Goal: Entertainment & Leisure: Browse casually

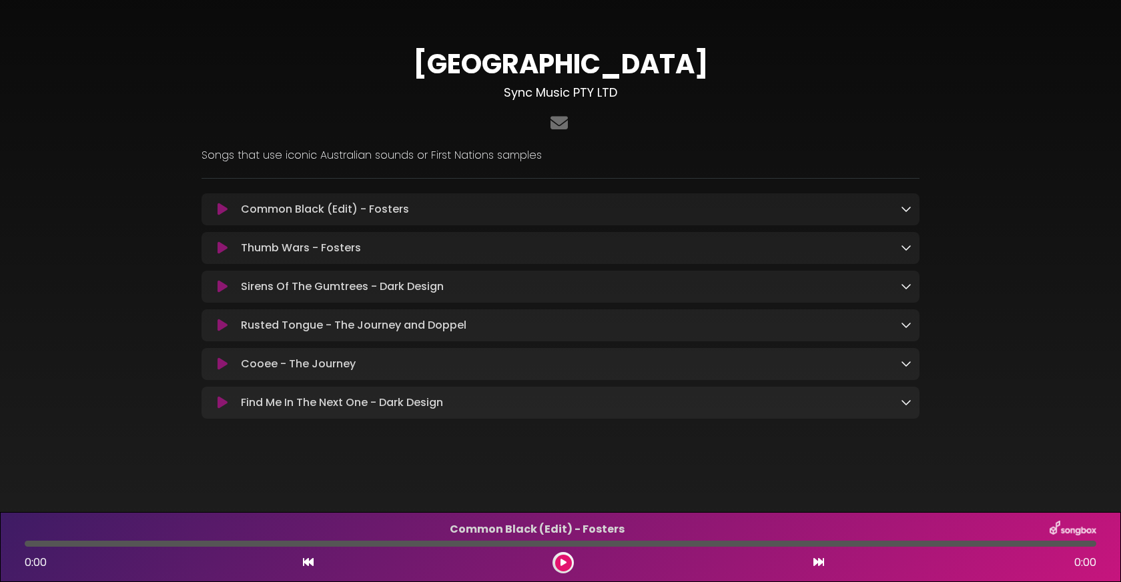
click at [905, 209] on icon at bounding box center [906, 208] width 11 height 11
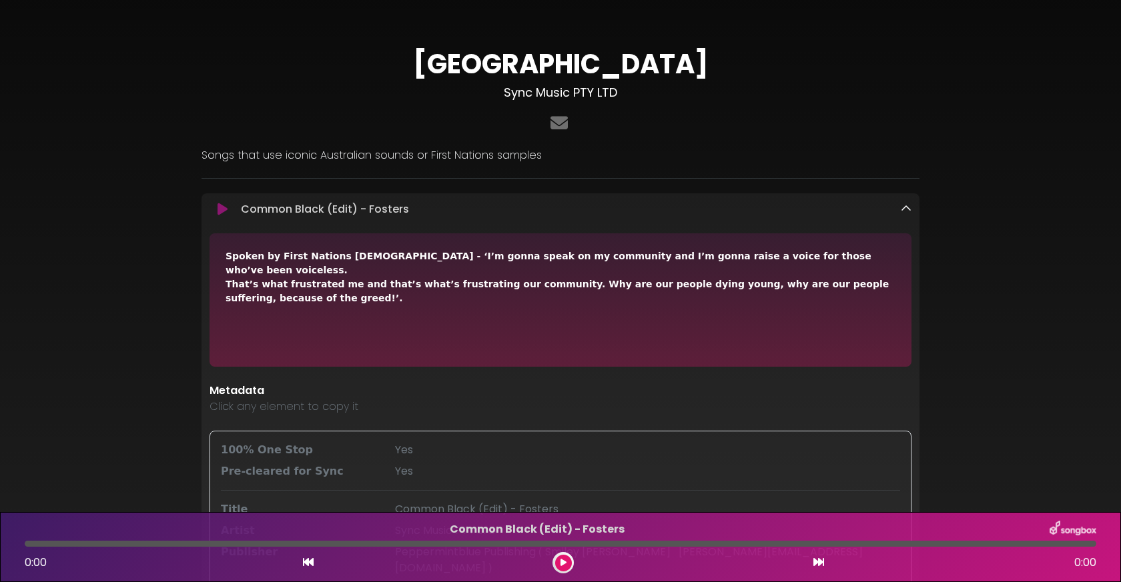
click at [566, 561] on icon at bounding box center [563, 563] width 6 height 8
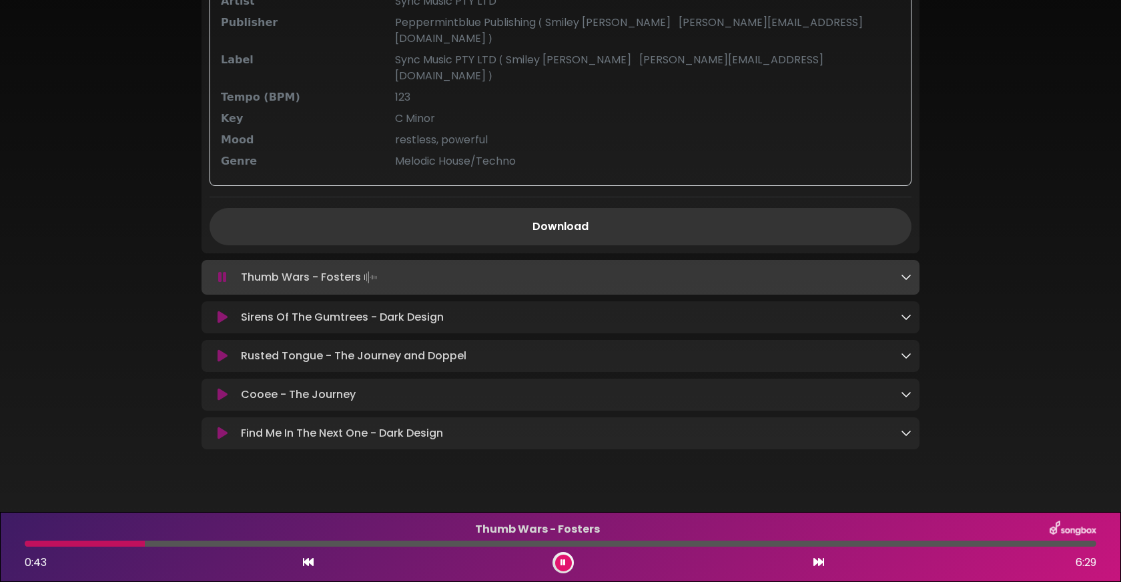
scroll to position [528, 0]
click at [889, 388] on p "Cooee - The Journey Loading Track..." at bounding box center [571, 396] width 660 height 16
click at [320, 388] on p "Cooee - The Journey Loading Track..." at bounding box center [571, 396] width 660 height 16
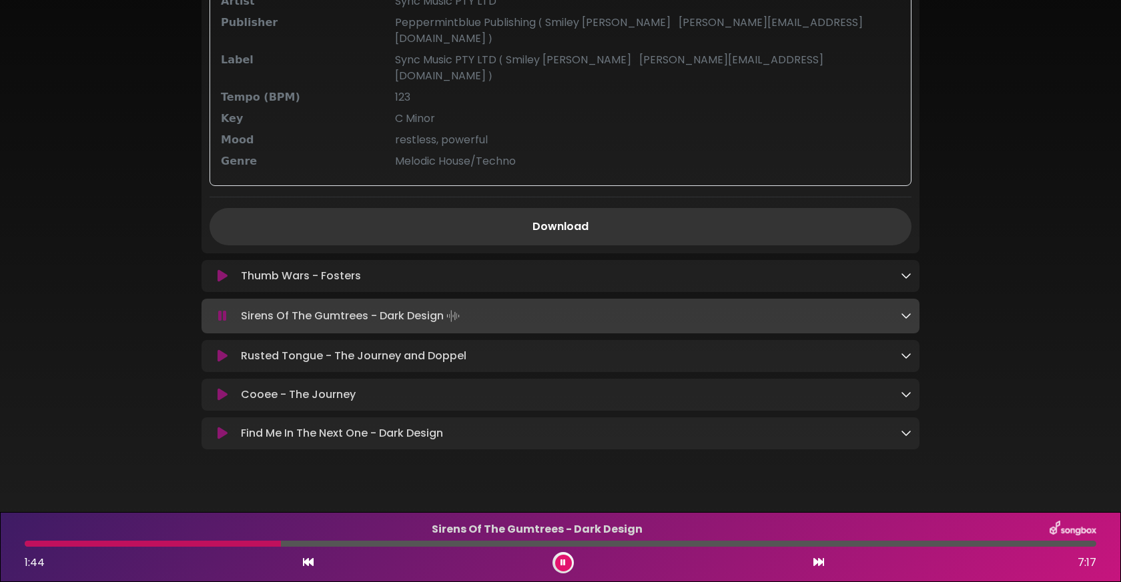
scroll to position [0, 0]
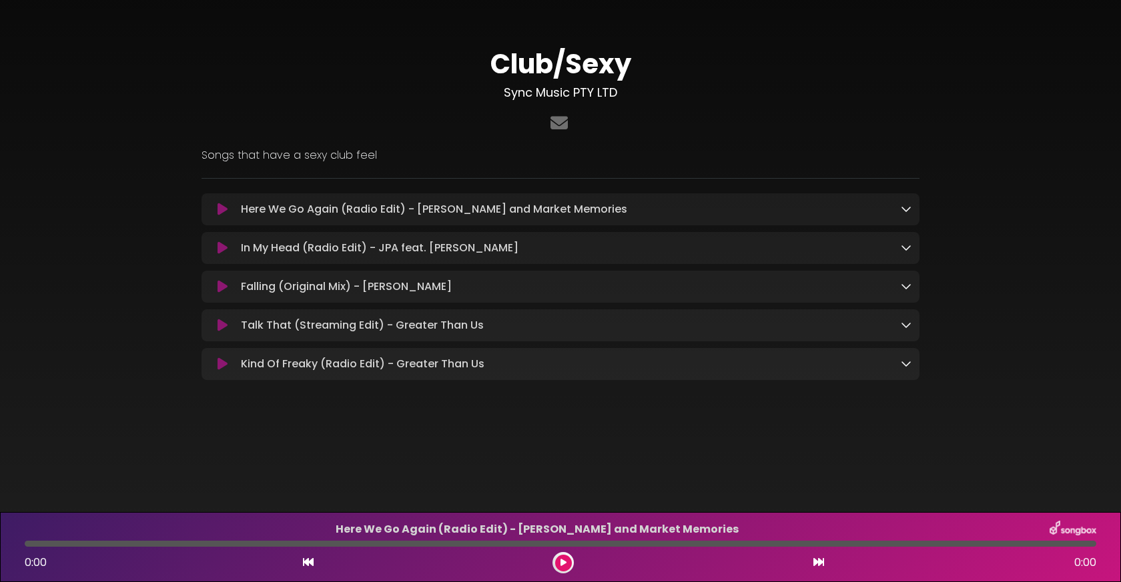
click at [751, 216] on p "Here We Go Again (Radio Edit) - Rem Siman and Market Memories Loading Track..." at bounding box center [571, 209] width 660 height 16
click at [222, 208] on icon at bounding box center [223, 209] width 10 height 13
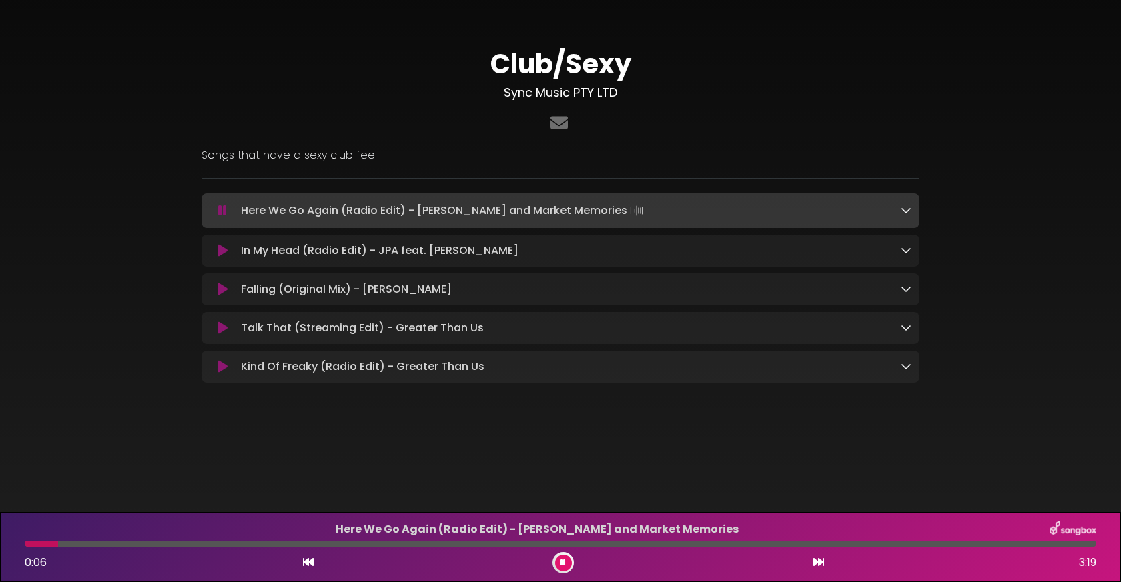
click at [902, 212] on icon at bounding box center [906, 210] width 11 height 11
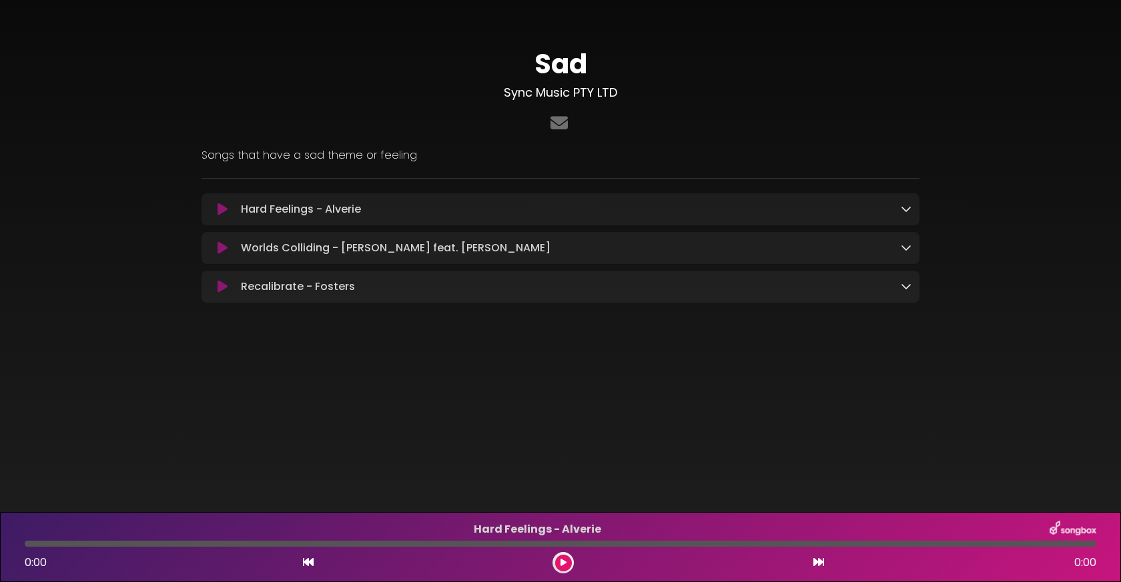
click at [322, 288] on p "Recalibrate - Fosters Loading Track..." at bounding box center [571, 287] width 660 height 16
click at [226, 290] on icon at bounding box center [223, 286] width 10 height 13
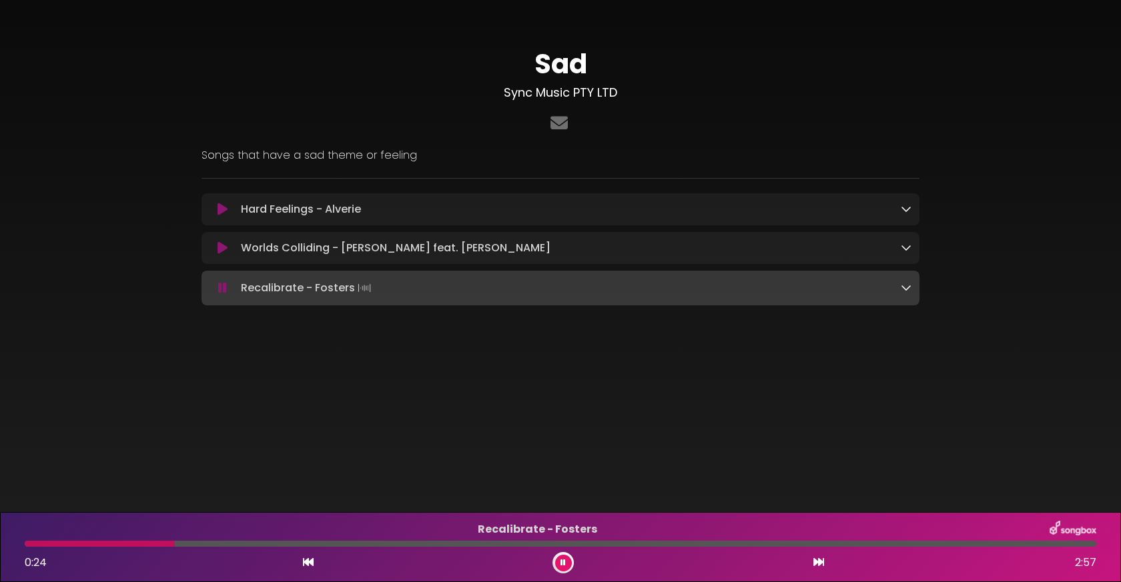
click at [904, 287] on icon at bounding box center [906, 287] width 11 height 11
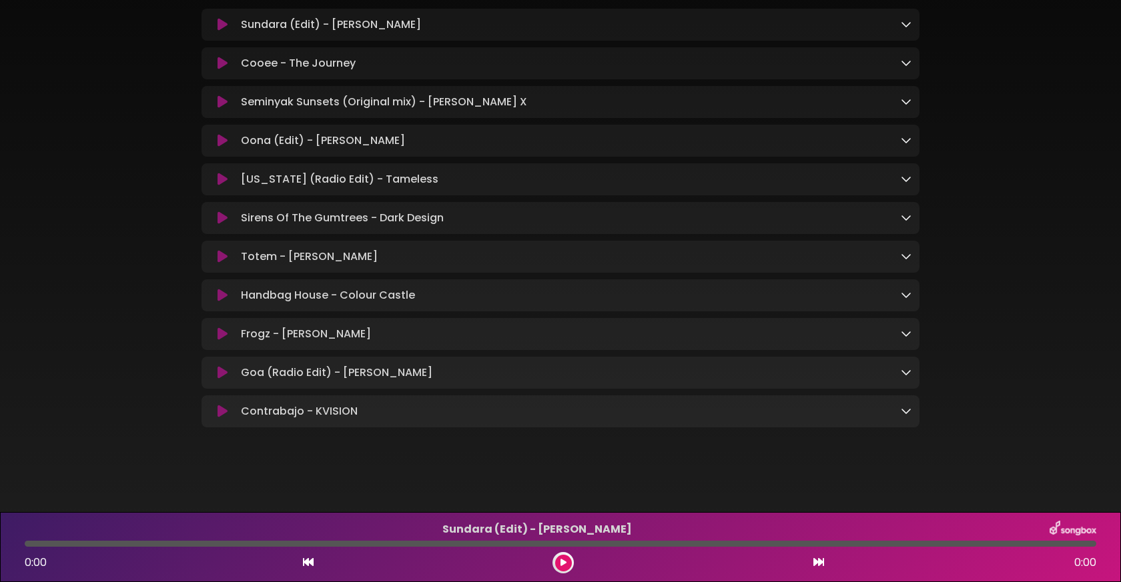
scroll to position [192, 0]
click at [222, 411] on icon at bounding box center [223, 411] width 10 height 13
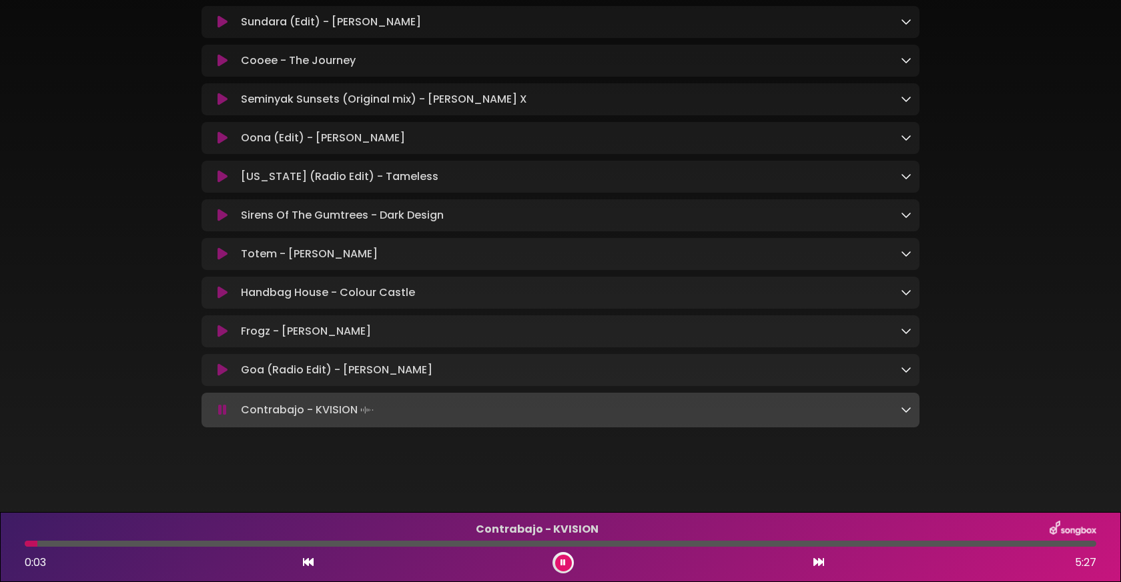
click at [905, 410] on icon at bounding box center [906, 409] width 11 height 11
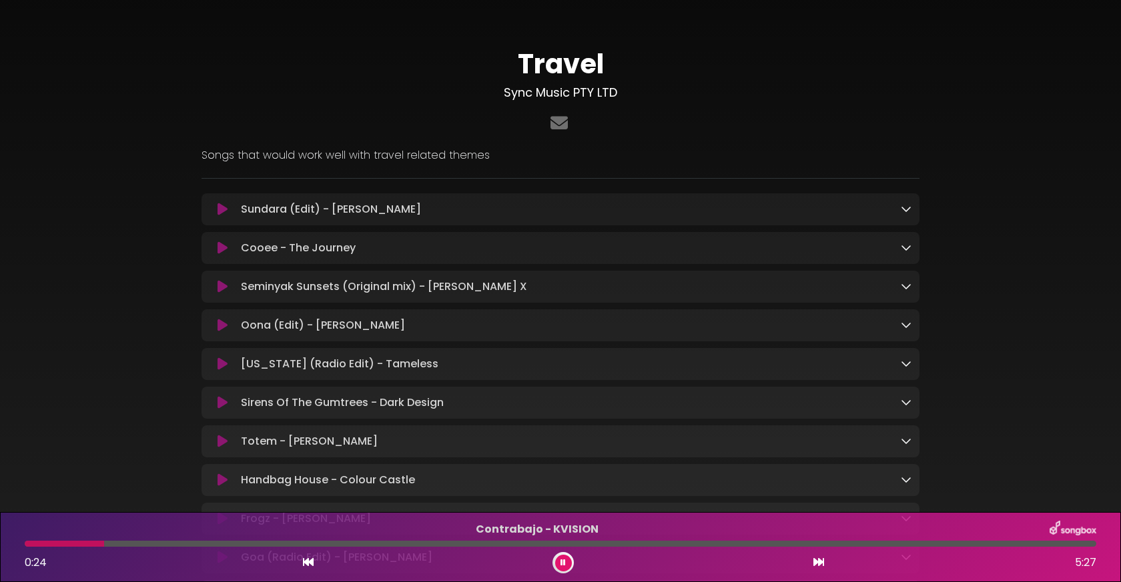
scroll to position [0, 0]
click at [561, 562] on icon at bounding box center [562, 563] width 5 height 8
click at [226, 253] on icon at bounding box center [223, 248] width 10 height 13
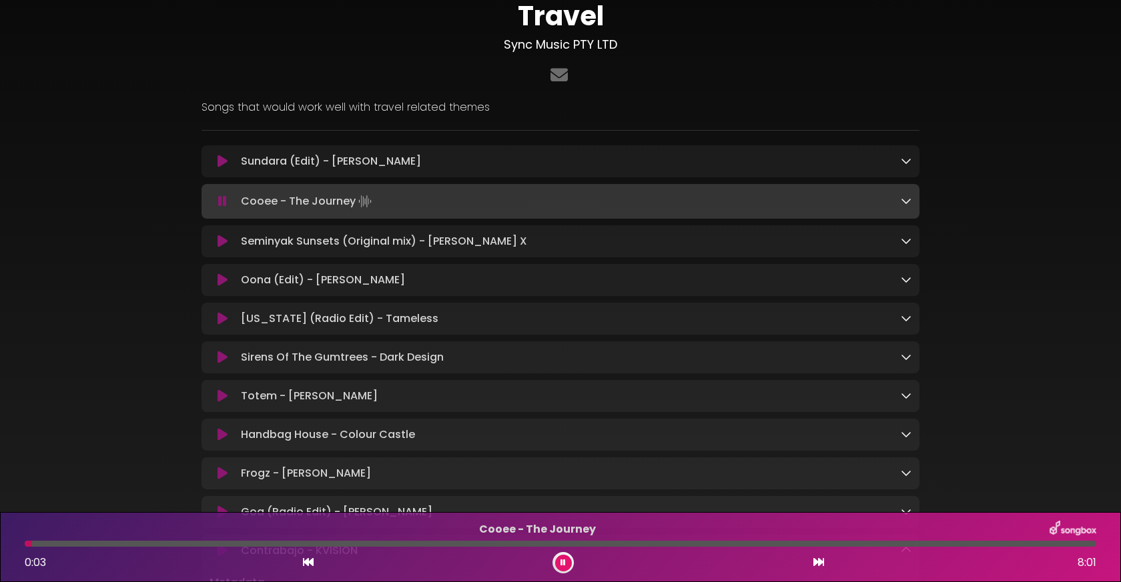
scroll to position [45, 0]
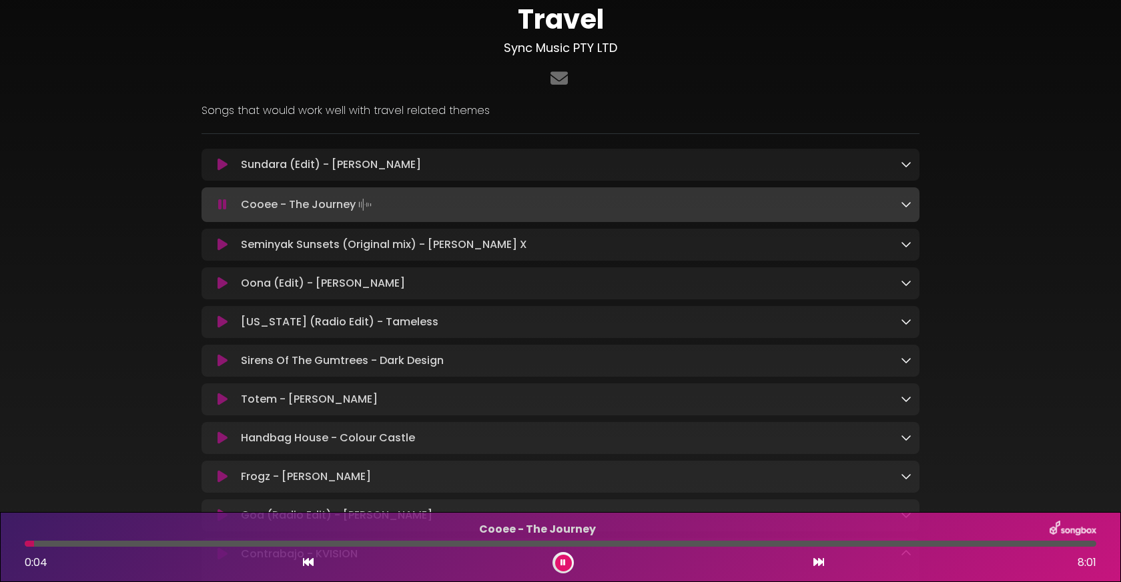
click at [907, 208] on icon at bounding box center [906, 204] width 11 height 11
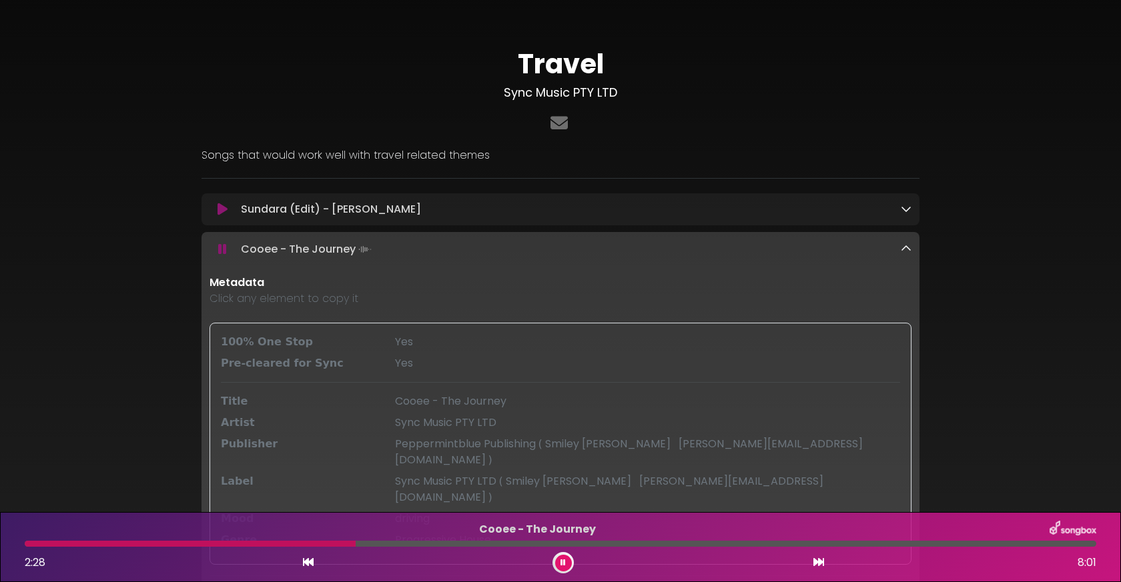
scroll to position [0, 0]
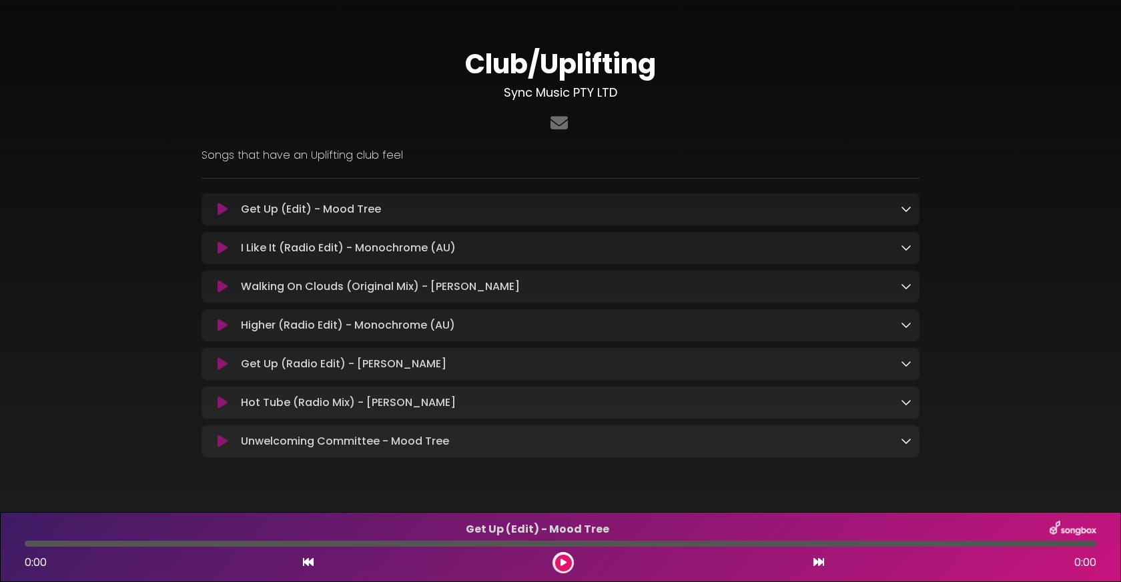
click at [220, 207] on icon at bounding box center [223, 209] width 10 height 13
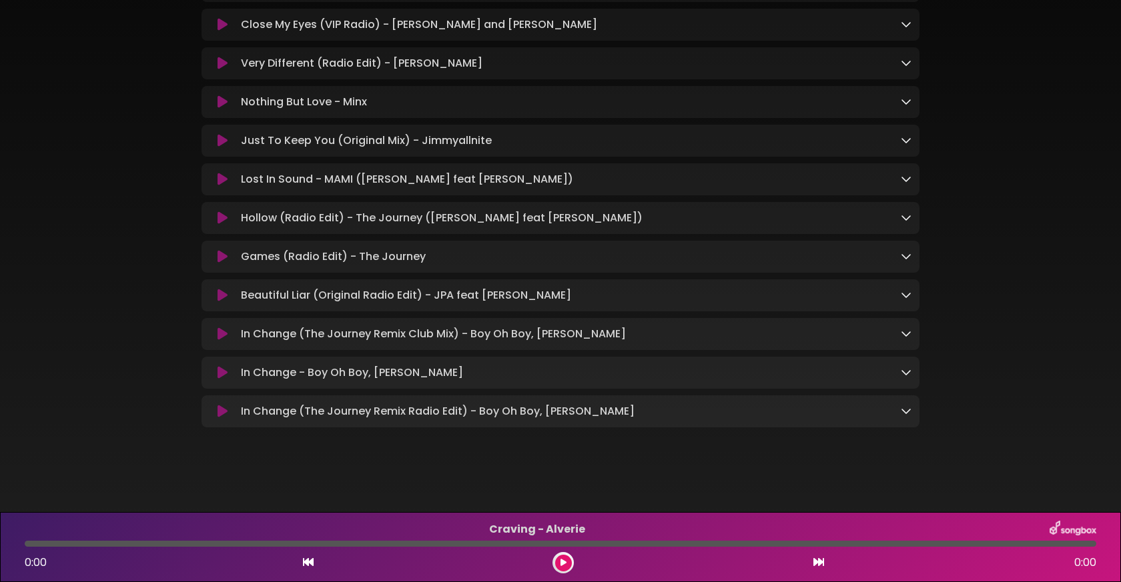
scroll to position [232, 0]
click at [218, 253] on icon at bounding box center [223, 256] width 10 height 13
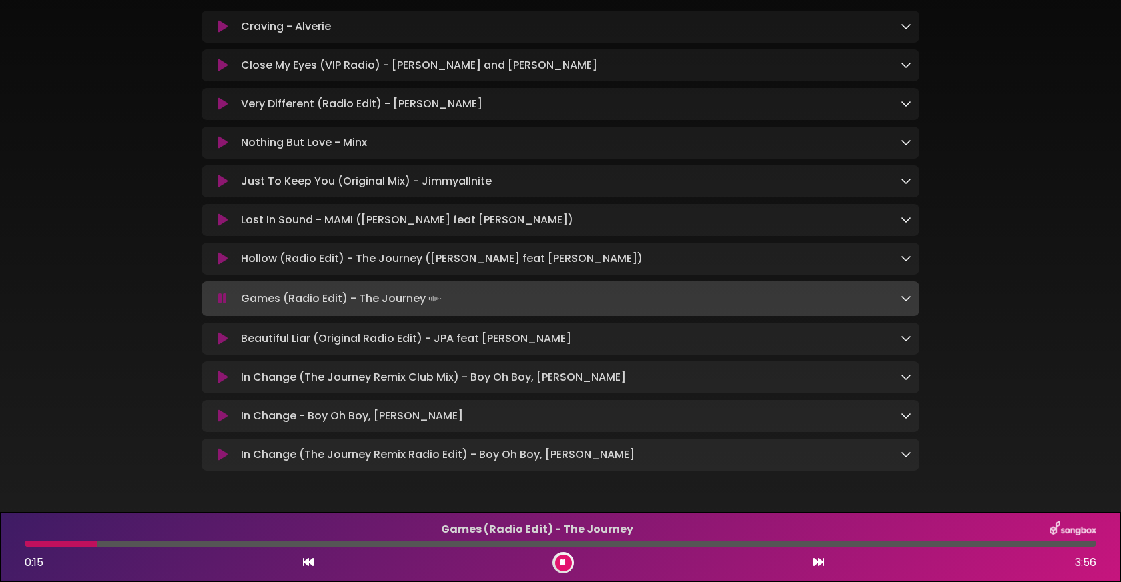
scroll to position [182, 0]
